Goal: Task Accomplishment & Management: Manage account settings

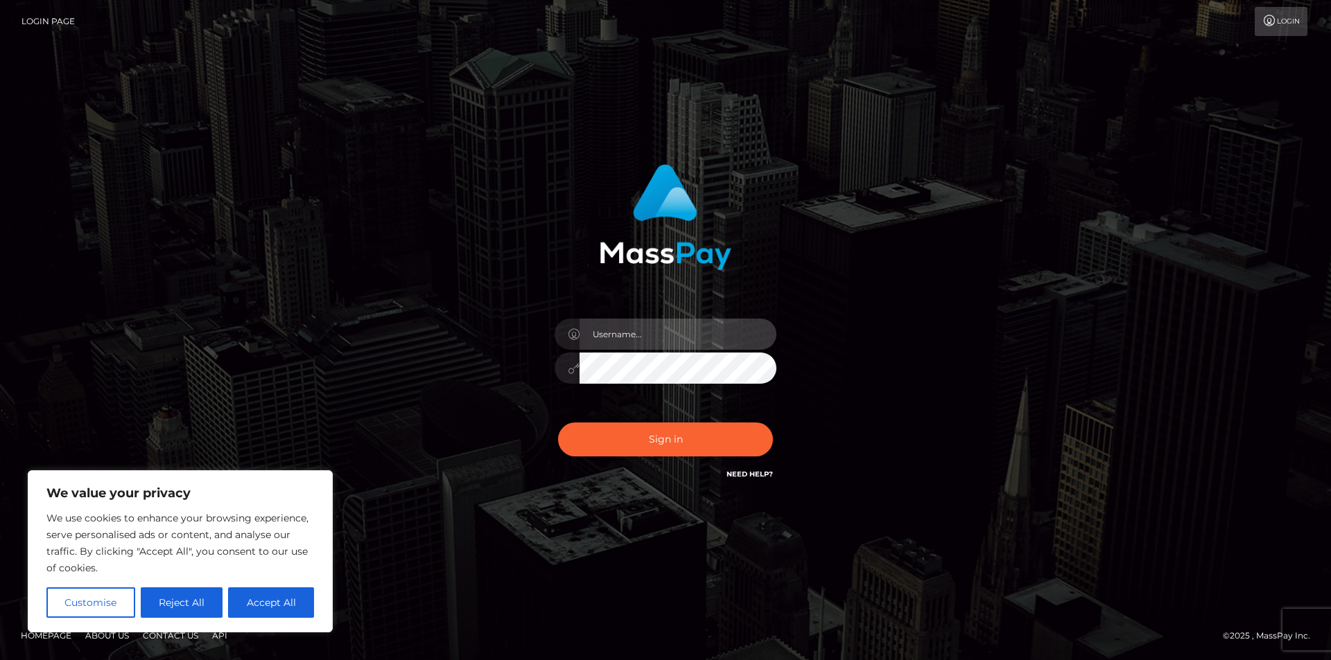
type input "[EMAIL_ADDRESS][DOMAIN_NAME]"
click at [558, 423] on button "Sign in" at bounding box center [665, 440] width 215 height 34
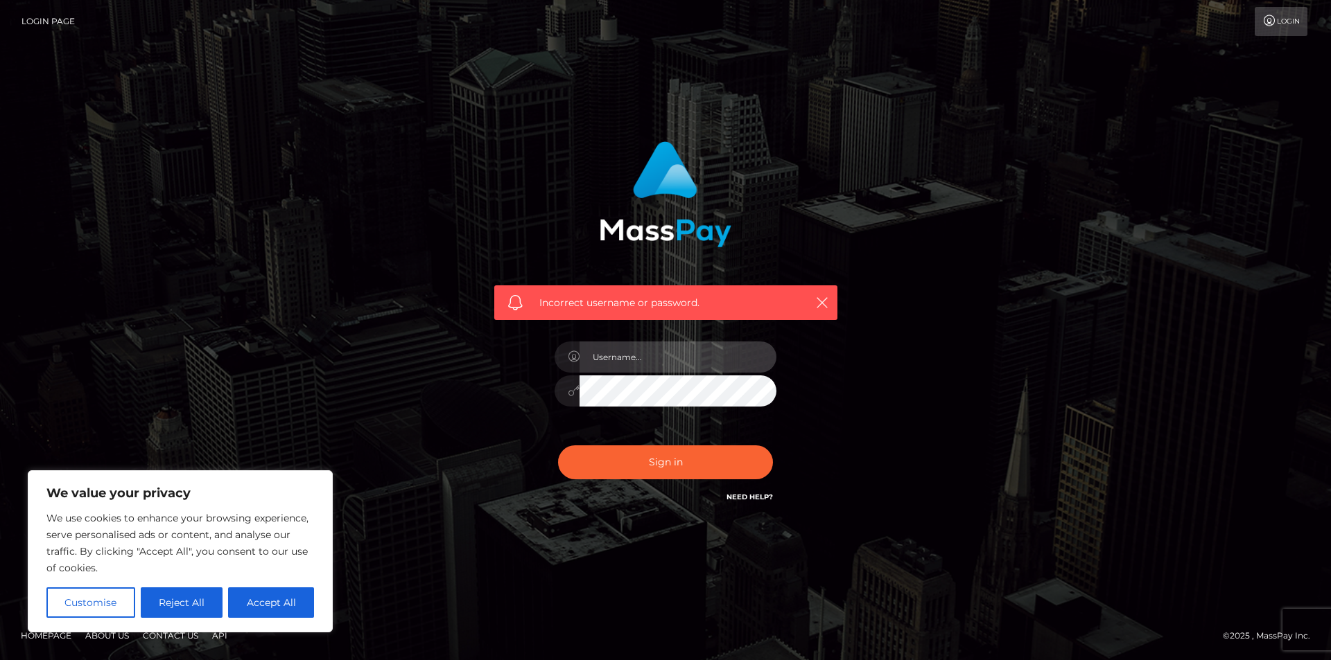
click at [660, 349] on input "text" at bounding box center [677, 357] width 197 height 31
click at [658, 353] on input "text" at bounding box center [677, 357] width 197 height 31
type input "[EMAIL_ADDRESS][DOMAIN_NAME]"
click at [558, 446] on button "Sign in" at bounding box center [665, 463] width 215 height 34
